Goal: Task Accomplishment & Management: Use online tool/utility

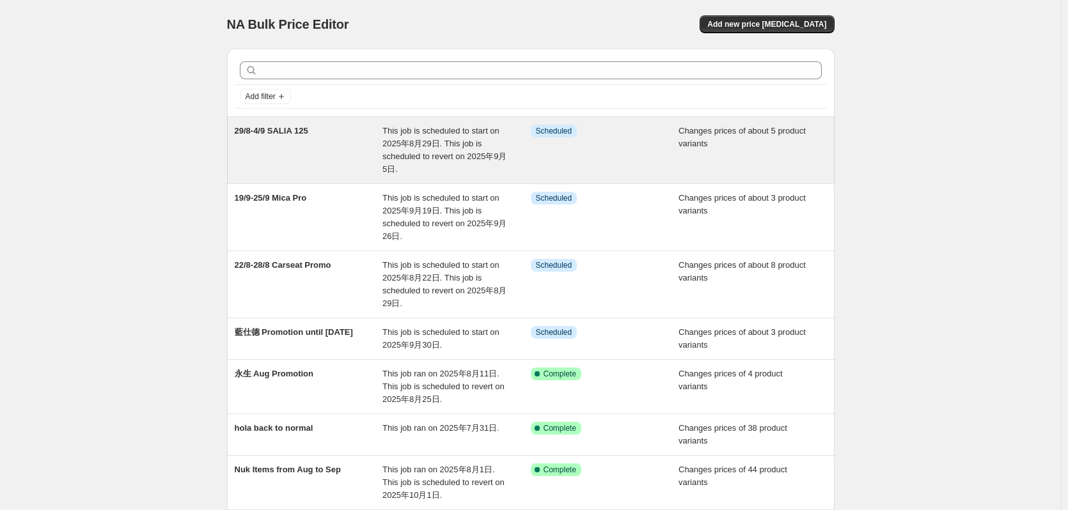
click at [323, 150] on div "29/8-4/9 SALIA 125" at bounding box center [309, 150] width 148 height 51
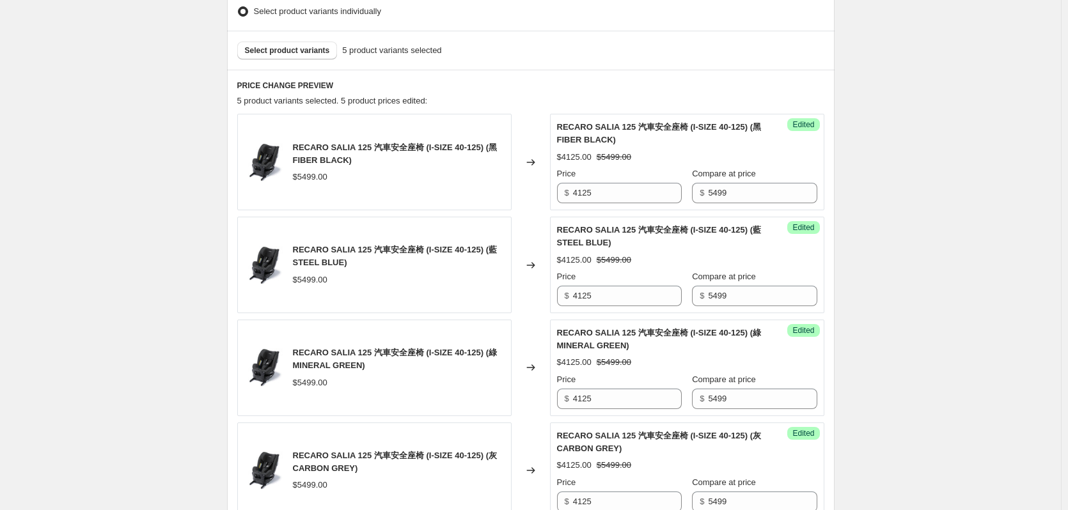
scroll to position [448, 0]
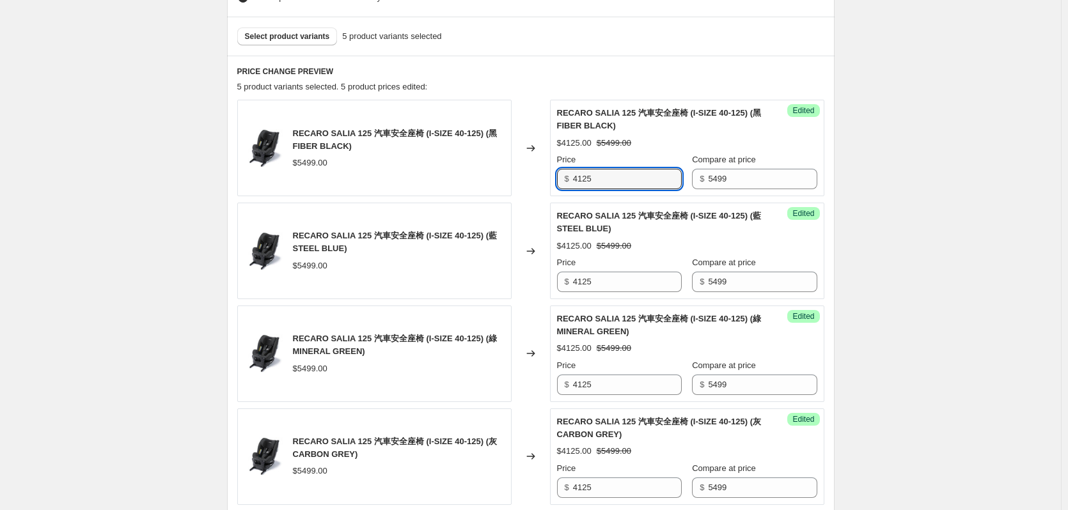
drag, startPoint x: 596, startPoint y: 180, endPoint x: 507, endPoint y: 209, distance: 93.6
click at [511, 207] on div "RECARO SALIA 125 汽車安全座椅 (I-SIZE 40-125) (黑 FIBER BLACK) $5499.00 Changed to Suc…" at bounding box center [530, 354] width 587 height 508
drag, startPoint x: 605, startPoint y: 183, endPoint x: 557, endPoint y: 195, distance: 49.9
click at [558, 191] on div "Success Edited RECARO SALIA 125 汽車安全座椅 (I-SIZE 40-125) (黑 FIBER BLACK) $4125.00…" at bounding box center [687, 148] width 274 height 97
type input "4299"
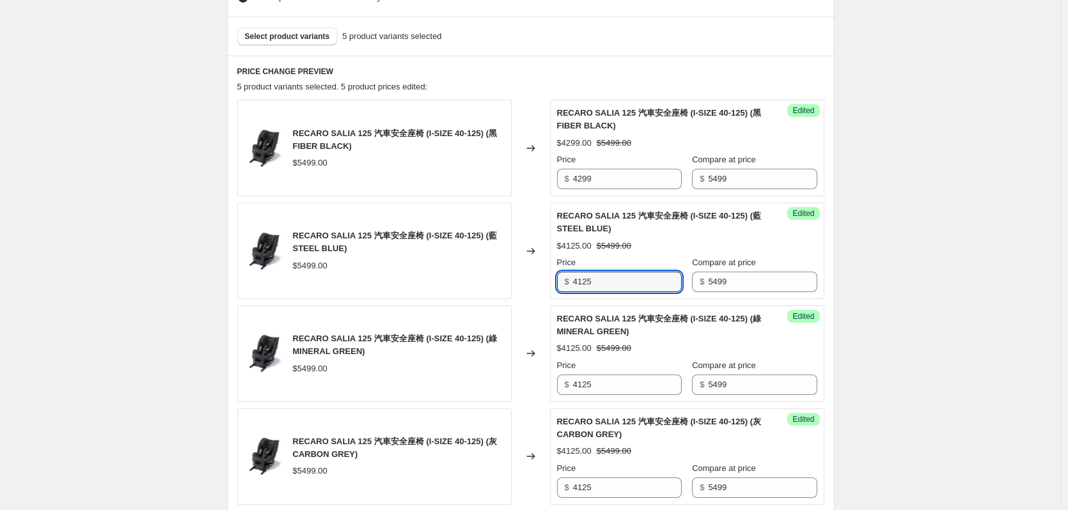
drag, startPoint x: 614, startPoint y: 279, endPoint x: 567, endPoint y: 280, distance: 47.3
click at [568, 280] on div "$ 4125" at bounding box center [619, 282] width 125 height 20
paste input "299"
type input "4299"
drag, startPoint x: 609, startPoint y: 385, endPoint x: 542, endPoint y: 393, distance: 67.0
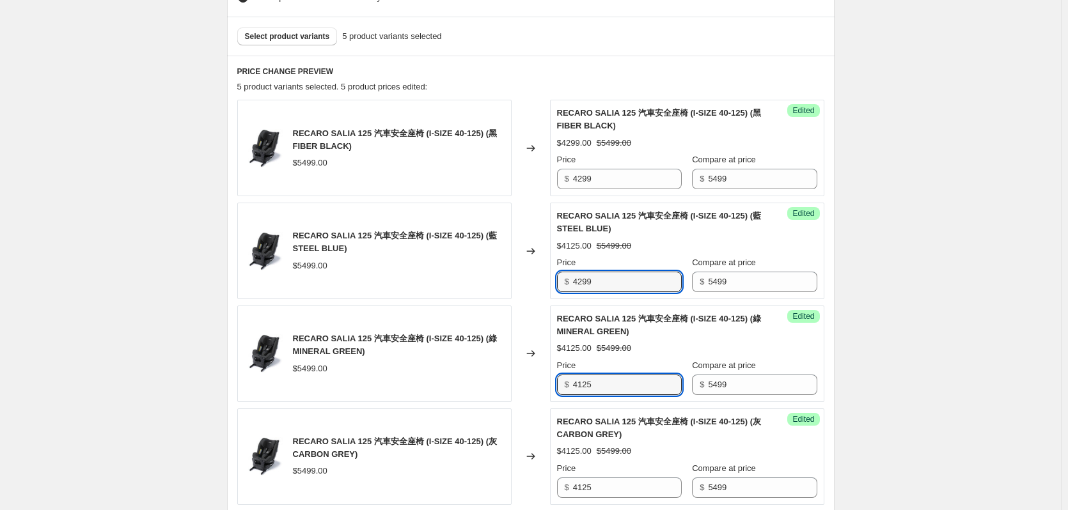
click at [542, 391] on div "RECARO SALIA 125 汽車安全座椅 (I-SIZE 40-125) (綠 MINERAL GREEN) $5499.00 Changed to S…" at bounding box center [530, 354] width 587 height 97
paste input "299"
type input "4299"
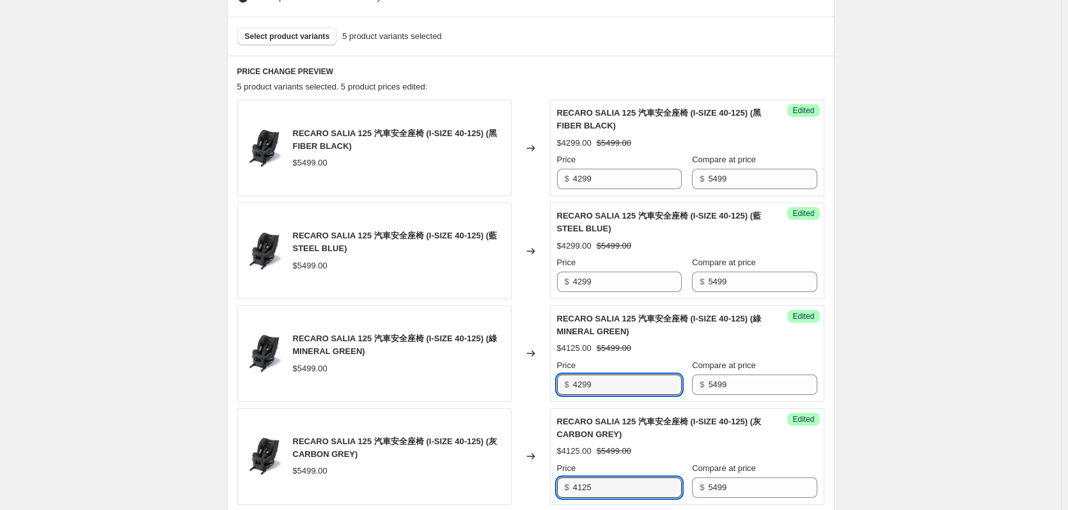
click at [521, 489] on div "RECARO SALIA 125 汽車安全座椅 (I-SIZE 40-125) (灰 CARBON GREY) $5499.00 Changed to Suc…" at bounding box center [530, 457] width 587 height 97
paste input "299"
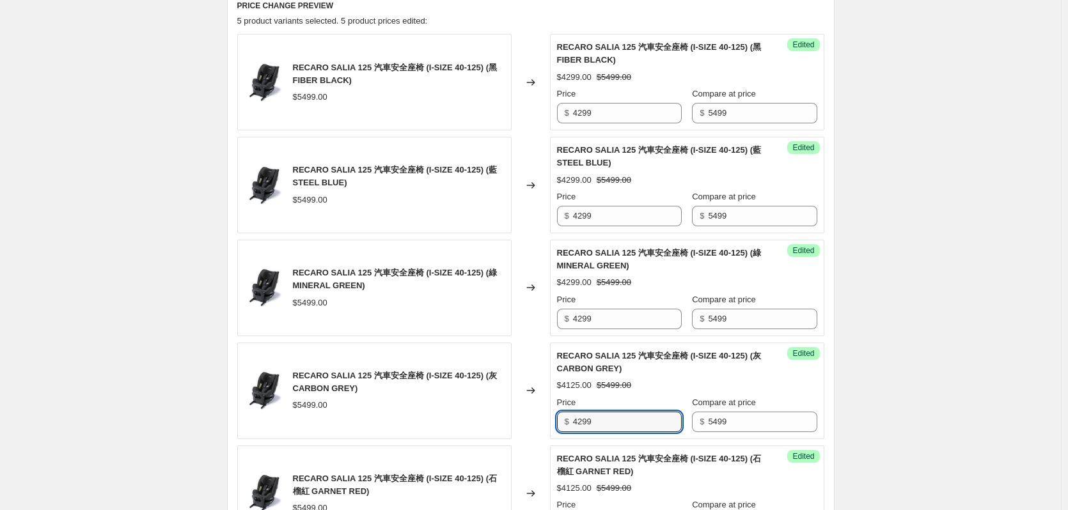
scroll to position [639, 0]
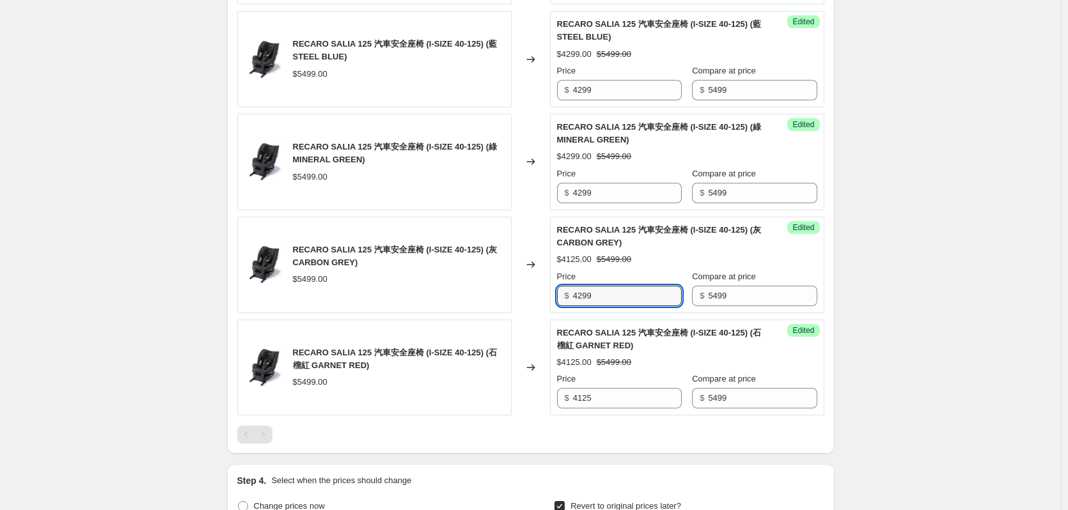
type input "4299"
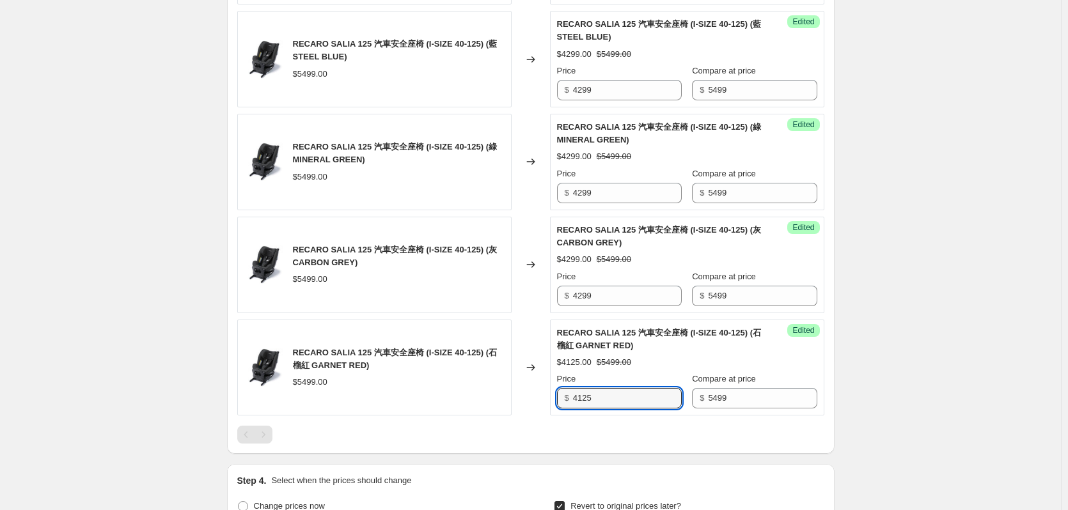
drag, startPoint x: 503, startPoint y: 402, endPoint x: 673, endPoint y: 359, distance: 174.8
click at [503, 403] on div "RECARO SALIA 125 汽車安全座椅 (I-SIZE 40-125) (石榴紅 GARNET RED) $5499.00 Changed to Su…" at bounding box center [530, 368] width 587 height 97
paste input "299"
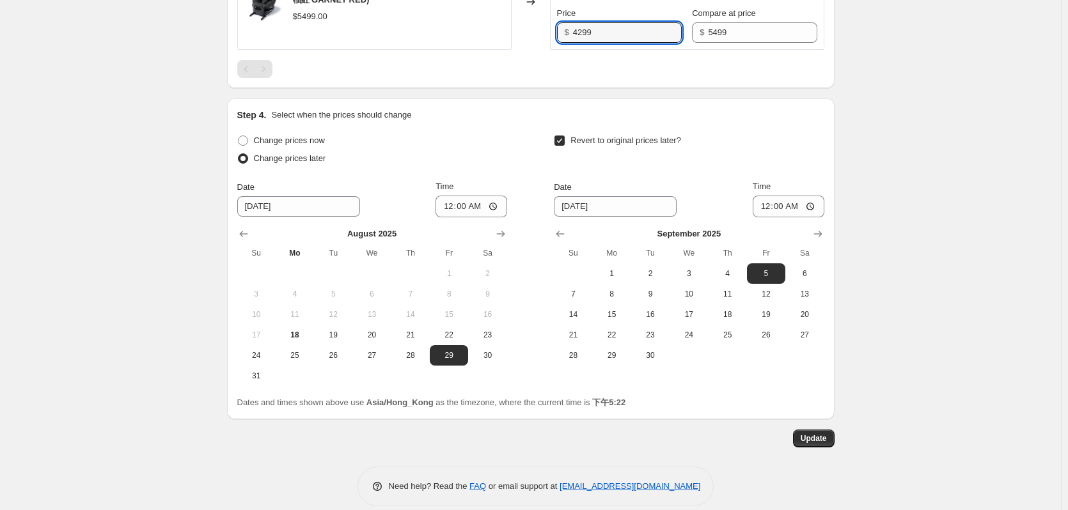
scroll to position [1020, 0]
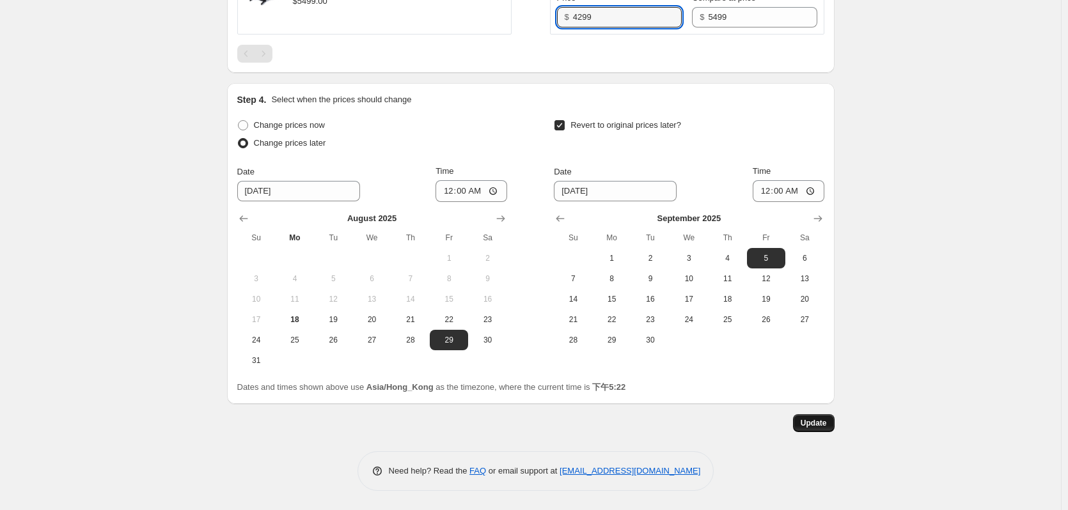
type input "4299"
click at [826, 428] on span "Update" at bounding box center [813, 423] width 26 height 10
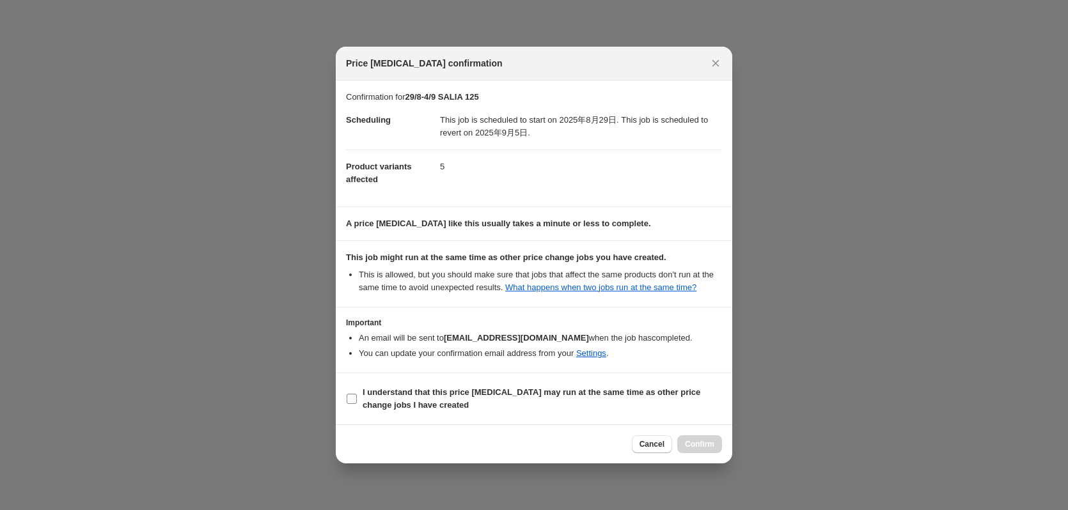
click at [396, 388] on b "I understand that this price [MEDICAL_DATA] may run at the same time as other p…" at bounding box center [532, 398] width 338 height 22
click at [357, 394] on input "I understand that this price [MEDICAL_DATA] may run at the same time as other p…" at bounding box center [352, 399] width 10 height 10
checkbox input "true"
click at [704, 449] on button "Confirm" at bounding box center [699, 444] width 45 height 18
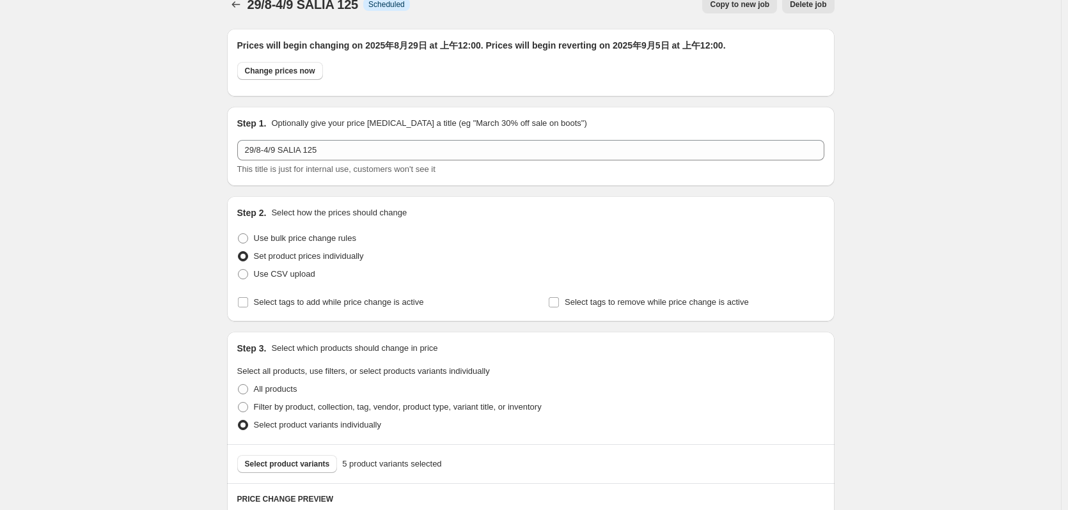
scroll to position [0, 0]
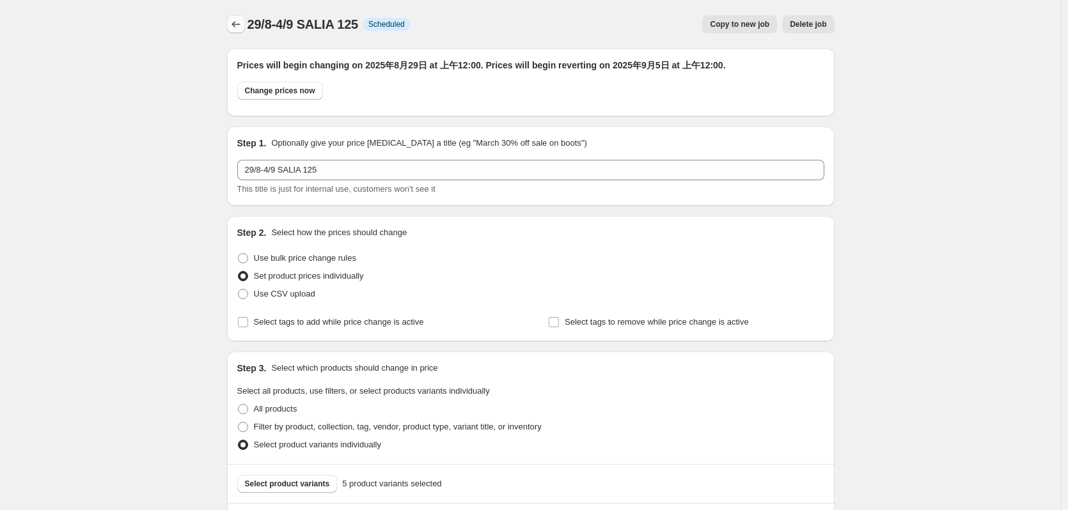
click at [237, 22] on icon "Price change jobs" at bounding box center [236, 24] width 13 height 13
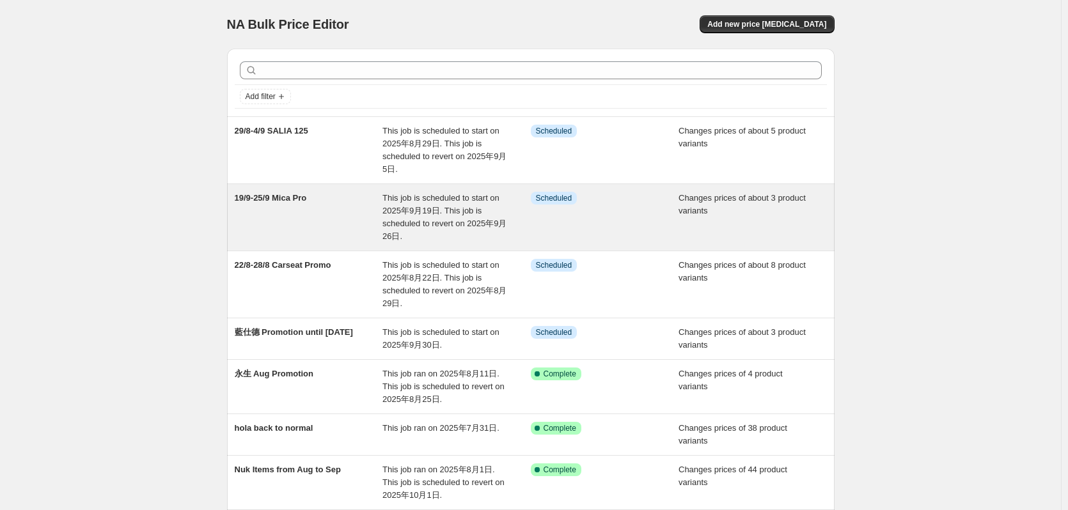
click at [313, 235] on div "19/9-25/9 Mica Pro" at bounding box center [309, 217] width 148 height 51
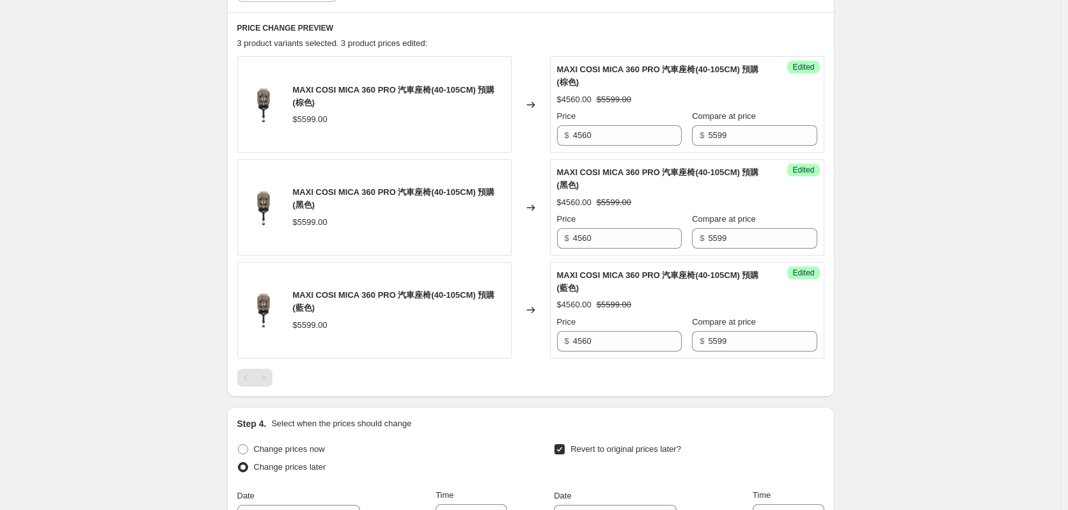
scroll to position [448, 0]
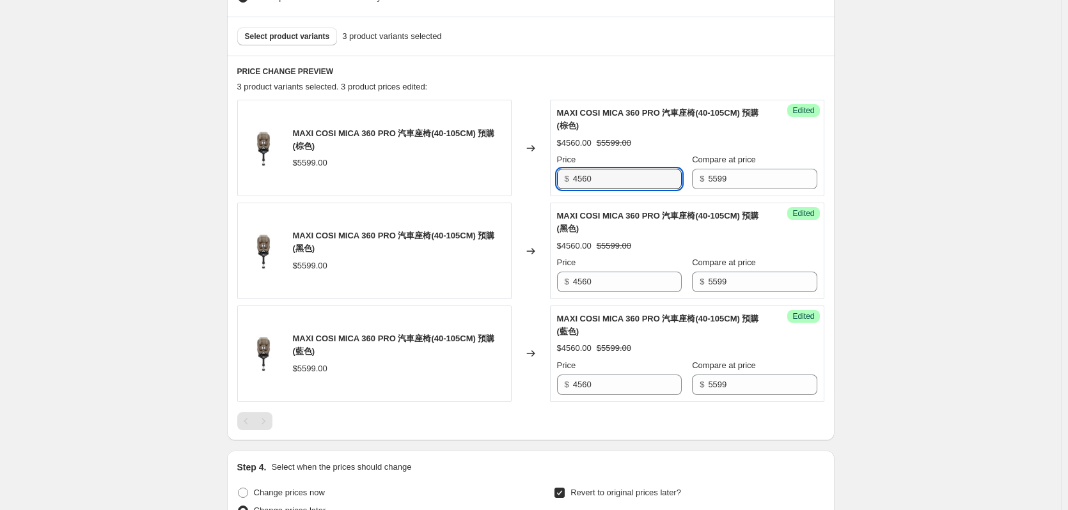
click at [439, 212] on div "MAXI COSI MICA 360 PRO 汽車座椅(40-105CM) 預購 (棕色) $5599.00 Changed to Success Edite…" at bounding box center [530, 251] width 587 height 302
drag, startPoint x: 632, startPoint y: 175, endPoint x: 476, endPoint y: 201, distance: 158.2
click at [476, 201] on div "MAXI COSI MICA 360 PRO 汽車座椅(40-105CM) 預購 (棕色) $5599.00 Changed to Success Edite…" at bounding box center [530, 251] width 587 height 302
type input "4799"
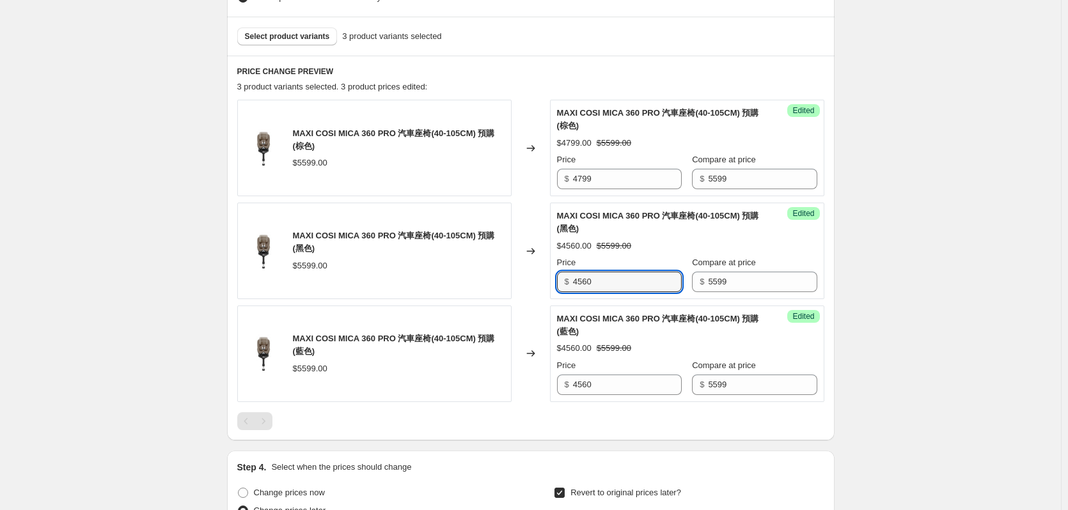
drag, startPoint x: 613, startPoint y: 285, endPoint x: 513, endPoint y: 302, distance: 100.6
click at [513, 302] on div "MAXI COSI MICA 360 PRO 汽車座椅(40-105CM) 預購 (棕色) $5599.00 Changed to Success Edite…" at bounding box center [530, 251] width 587 height 302
paste input "799"
type input "4799"
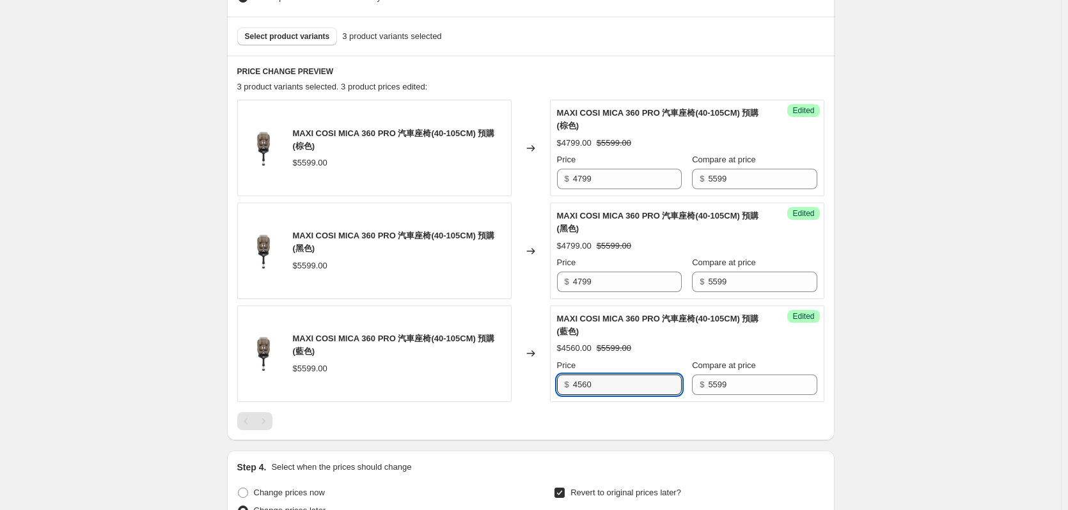
drag, startPoint x: 600, startPoint y: 381, endPoint x: 488, endPoint y: 402, distance: 113.1
click at [493, 403] on div "MAXI COSI MICA 360 PRO 汽車座椅(40-105CM) 預購 (棕色) $5599.00 Changed to Success Edite…" at bounding box center [530, 265] width 587 height 330
paste input "799"
type input "4799"
click at [115, 277] on div "19/9-25/9 Mica Pro. This page is ready 19/9-25/9 Mica Pro Info Scheduled Copy t…" at bounding box center [530, 204] width 1061 height 1305
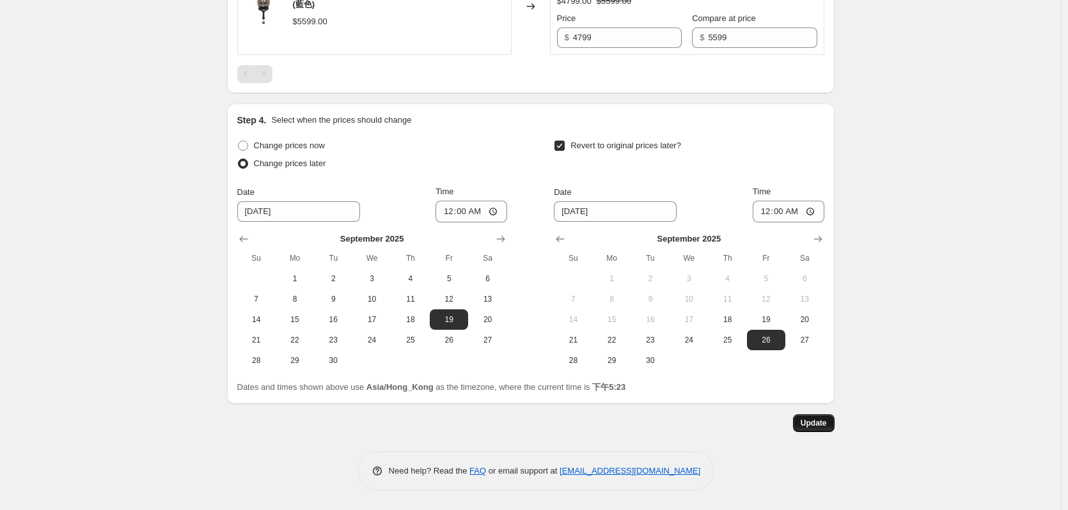
click at [821, 424] on span "Update" at bounding box center [813, 423] width 26 height 10
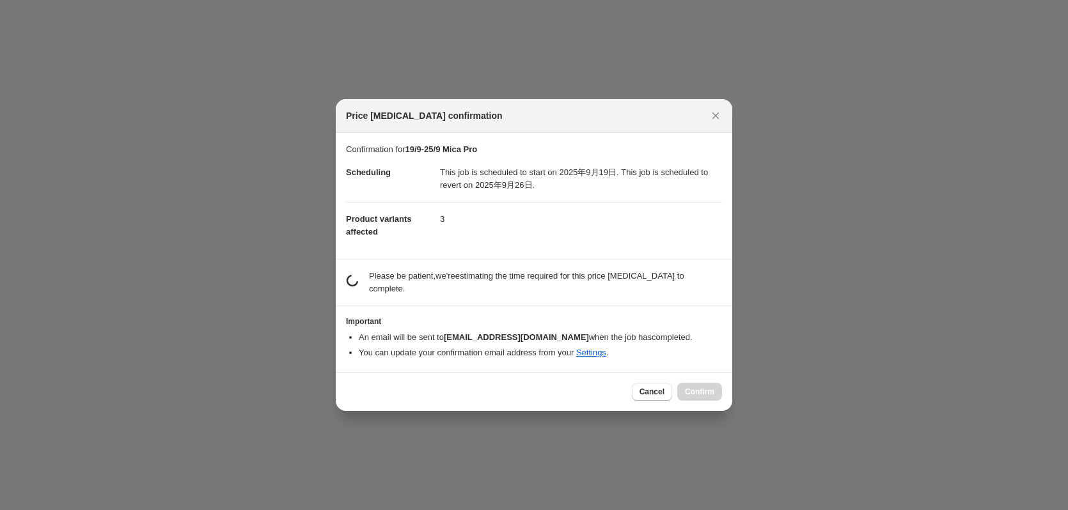
scroll to position [795, 0]
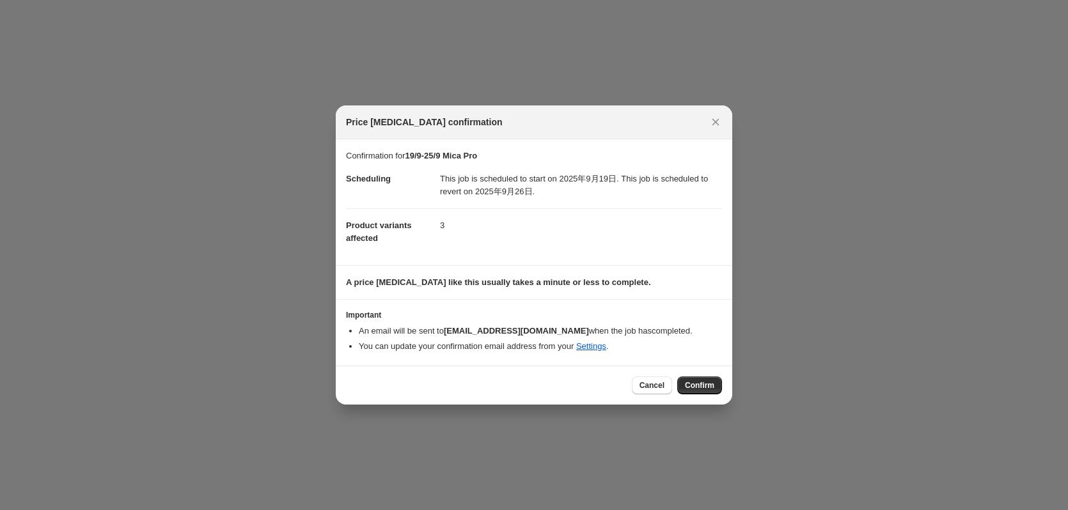
click at [708, 388] on span "Confirm" at bounding box center [699, 385] width 29 height 10
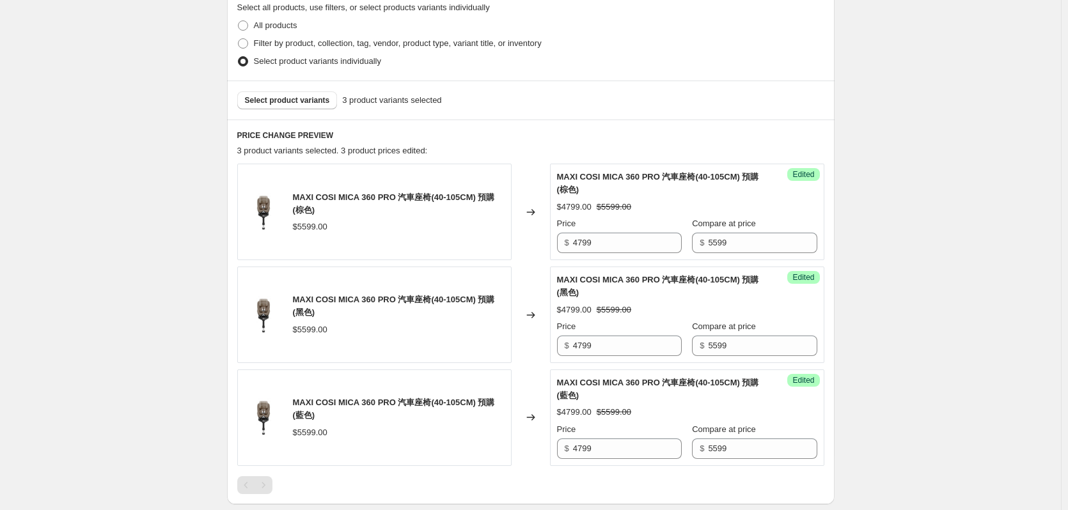
scroll to position [767, 0]
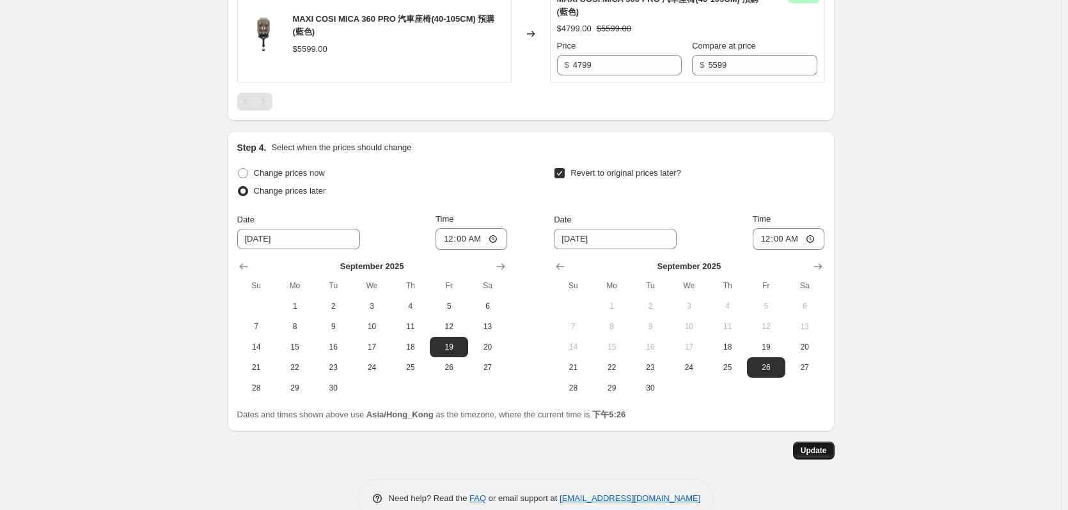
click at [819, 448] on span "Update" at bounding box center [813, 451] width 26 height 10
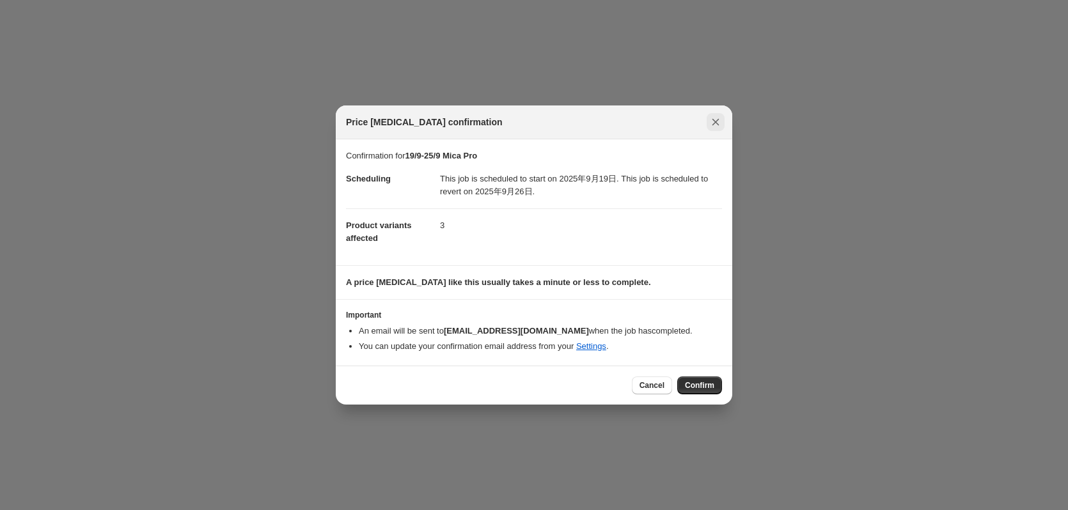
click at [713, 118] on icon "Close" at bounding box center [715, 122] width 13 height 13
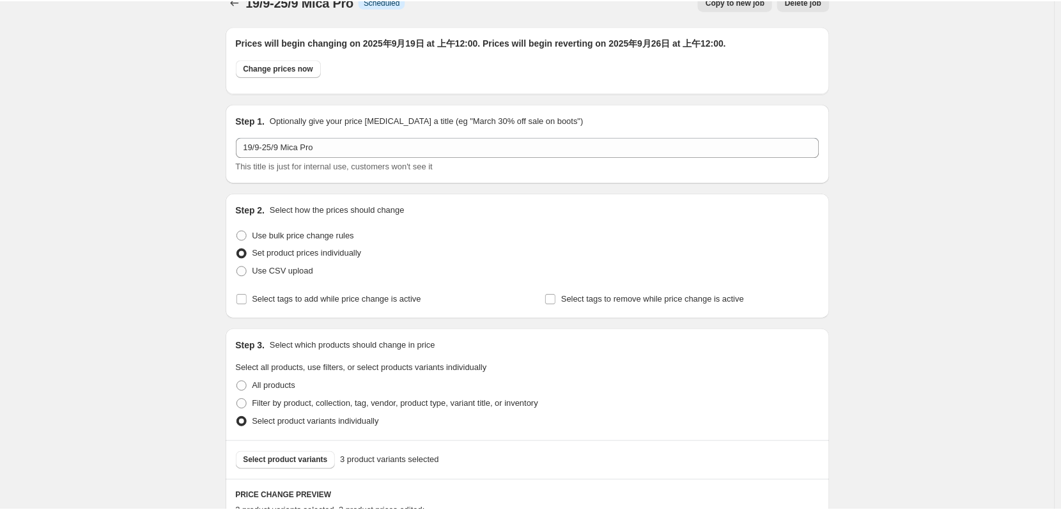
scroll to position [0, 0]
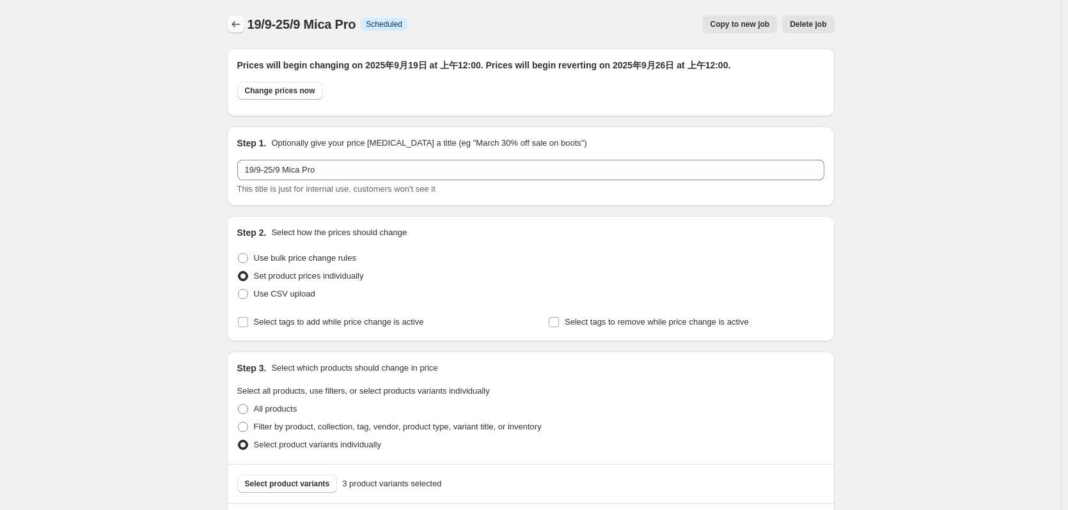
click at [240, 24] on icon "Price change jobs" at bounding box center [236, 24] width 13 height 13
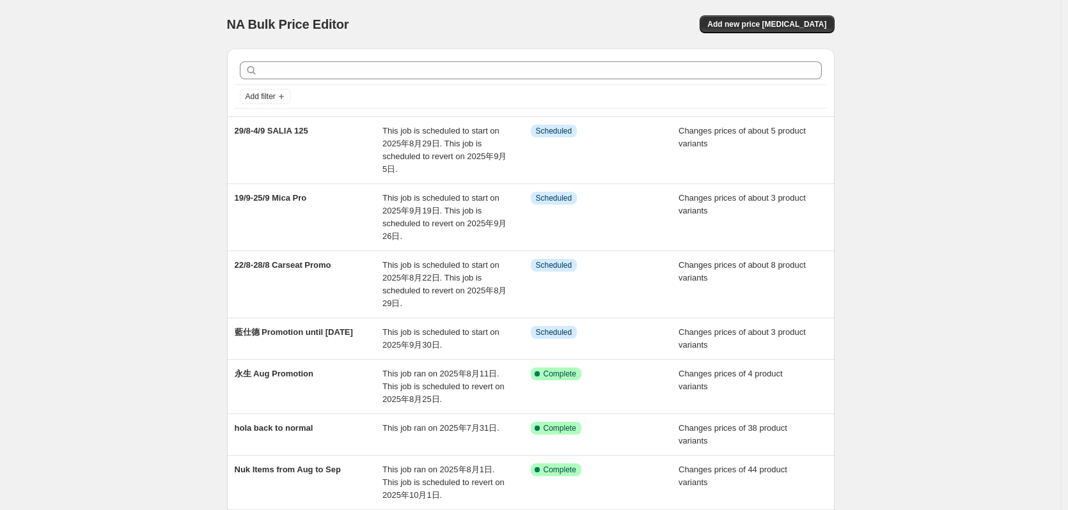
click at [184, 253] on div "NA Bulk Price Editor. This page is ready NA Bulk Price Editor Add new price [ME…" at bounding box center [530, 399] width 1061 height 799
